Goal: Check status: Check status

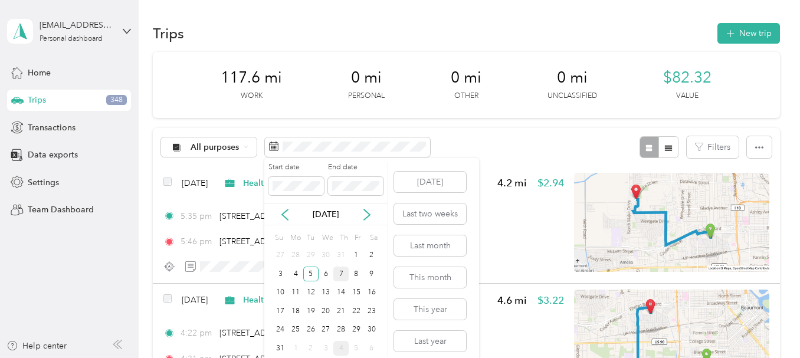
click at [338, 277] on div "7" at bounding box center [340, 274] width 15 height 15
click at [338, 278] on div "7" at bounding box center [340, 274] width 15 height 15
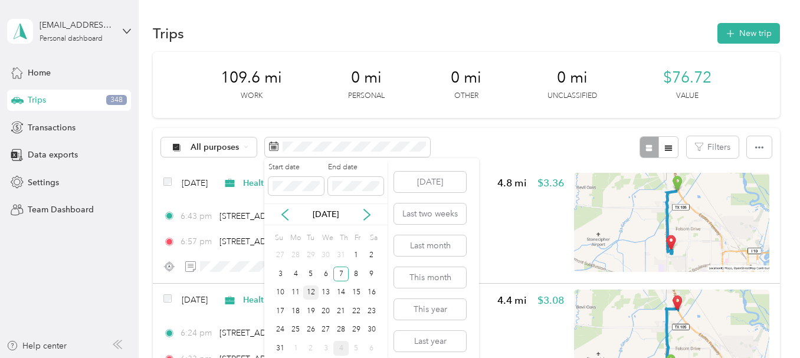
click at [311, 293] on div "12" at bounding box center [310, 292] width 15 height 15
click at [311, 292] on div "12" at bounding box center [310, 292] width 15 height 15
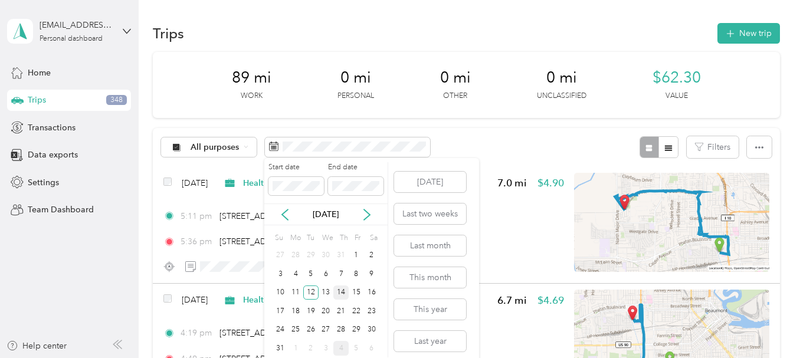
click at [345, 295] on div "14" at bounding box center [340, 292] width 15 height 15
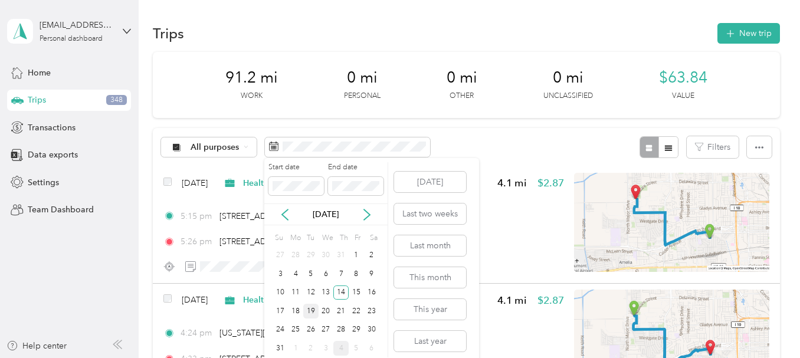
click at [312, 307] on div "19" at bounding box center [310, 311] width 15 height 15
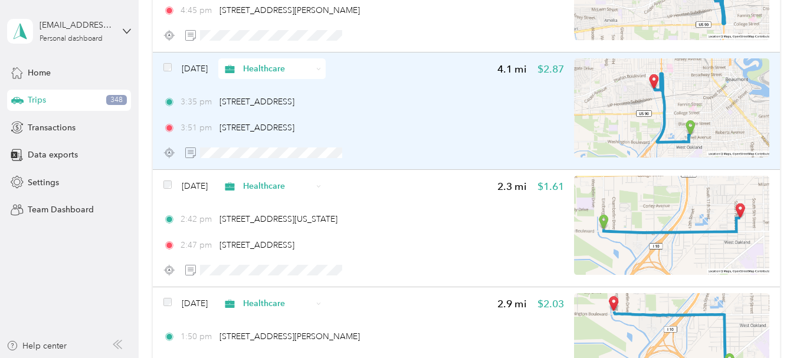
scroll to position [590, 0]
